Goal: Information Seeking & Learning: Find contact information

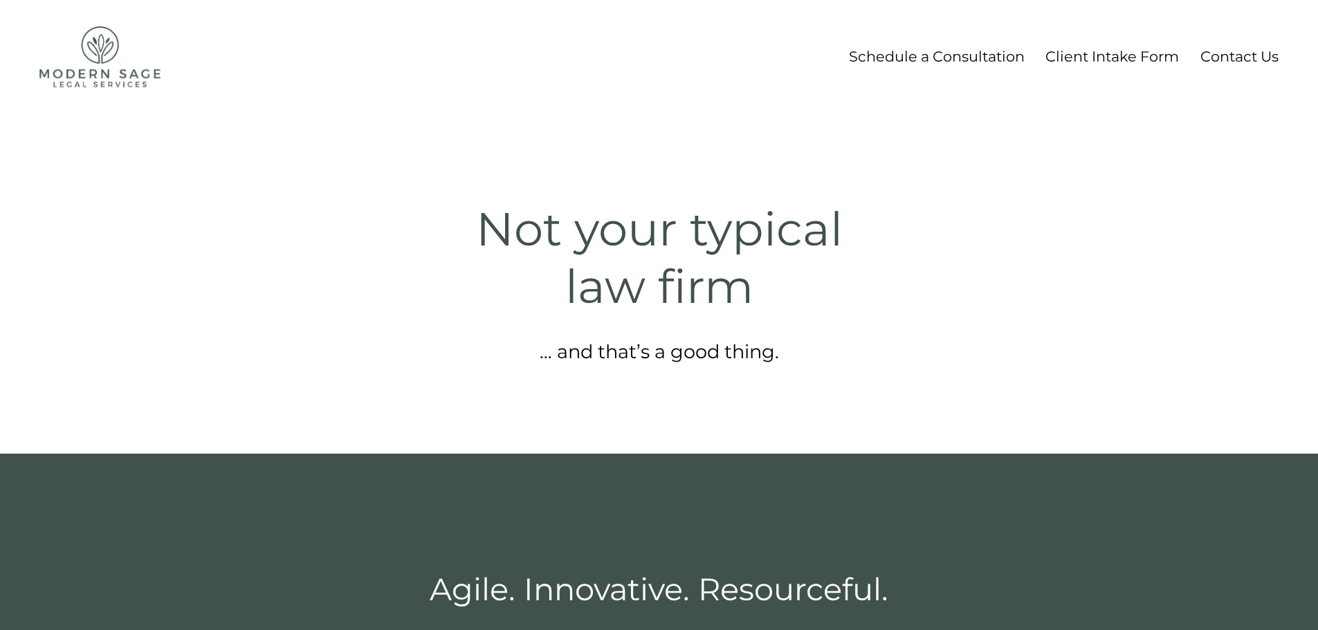
click at [1250, 58] on link "Contact Us" at bounding box center [1239, 57] width 78 height 26
click at [1250, 57] on link "Contact Us" at bounding box center [1239, 57] width 78 height 26
